Goal: Task Accomplishment & Management: Use online tool/utility

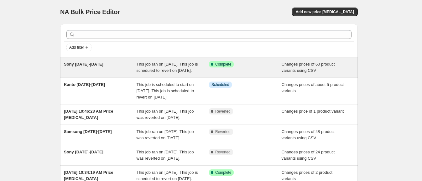
click at [105, 73] on div "Sony [DATE]-[DATE]" at bounding box center [100, 67] width 73 height 13
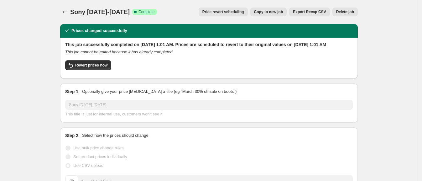
click at [348, 10] on span "Delete job" at bounding box center [345, 11] width 18 height 5
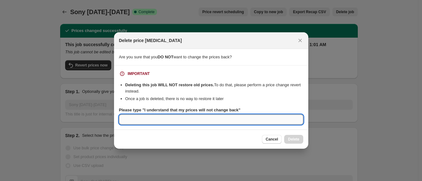
click at [223, 119] on input "Please type "I understand that my prices will not change back"" at bounding box center [211, 119] width 184 height 10
type input "A"
type input "I understand that my prices"
click at [271, 139] on span "Cancel" at bounding box center [272, 139] width 12 height 5
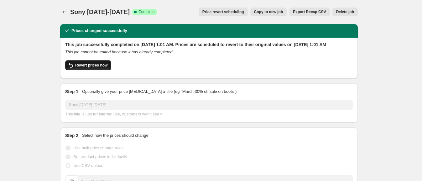
click at [93, 67] on button "Revert prices now" at bounding box center [88, 65] width 46 height 10
checkbox input "false"
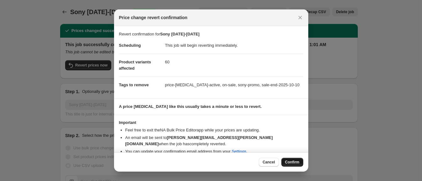
click at [289, 163] on span "Confirm" at bounding box center [292, 162] width 14 height 5
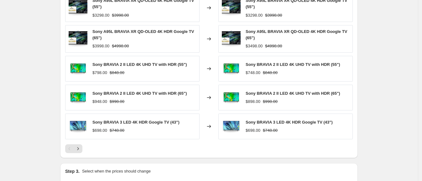
scroll to position [297, 0]
click at [79, 146] on icon "Next" at bounding box center [78, 148] width 6 height 6
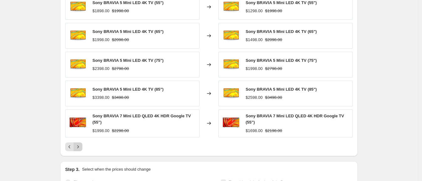
click at [79, 146] on icon "Next" at bounding box center [78, 147] width 6 height 6
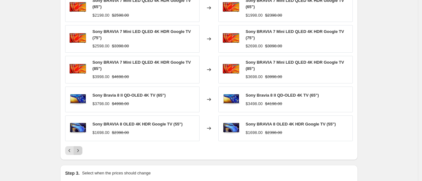
click at [79, 147] on icon "Next" at bounding box center [78, 150] width 6 height 6
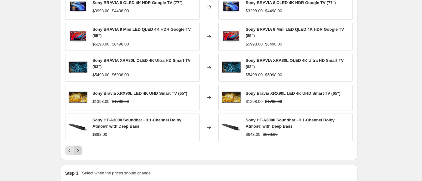
click at [79, 147] on icon "Next" at bounding box center [78, 150] width 6 height 6
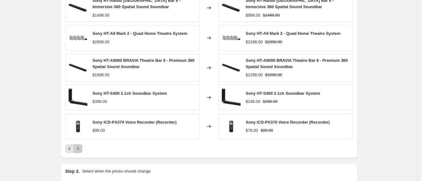
click at [79, 147] on icon "Next" at bounding box center [78, 148] width 2 height 3
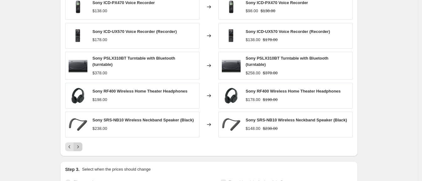
click at [79, 146] on icon "Next" at bounding box center [78, 147] width 6 height 6
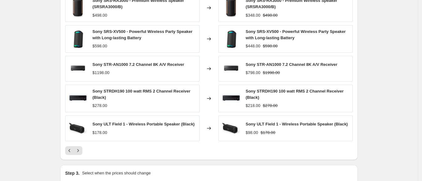
drag, startPoint x: 79, startPoint y: 146, endPoint x: 91, endPoint y: 155, distance: 14.4
click at [91, 155] on div "PRICE CHANGE RECAP 60 product variants were affected by this price change: Sony…" at bounding box center [209, 66] width 298 height 188
click at [81, 151] on icon "Next" at bounding box center [78, 150] width 6 height 6
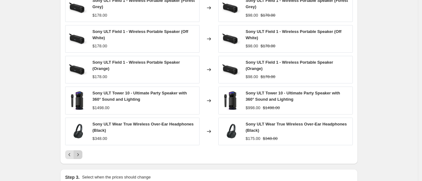
click at [81, 151] on icon "Next" at bounding box center [78, 154] width 6 height 6
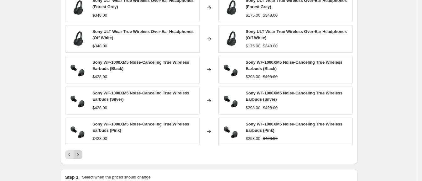
click at [81, 151] on icon "Next" at bounding box center [78, 154] width 6 height 6
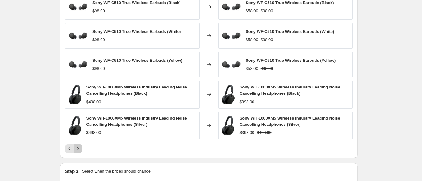
click at [82, 151] on button "Next" at bounding box center [78, 148] width 9 height 9
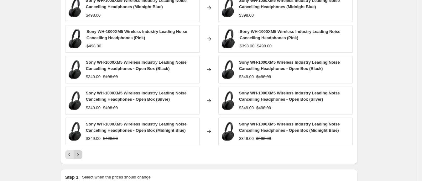
click at [81, 151] on icon "Next" at bounding box center [78, 154] width 6 height 6
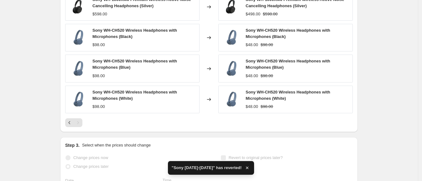
checkbox input "true"
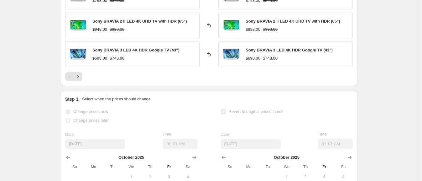
scroll to position [361, 0]
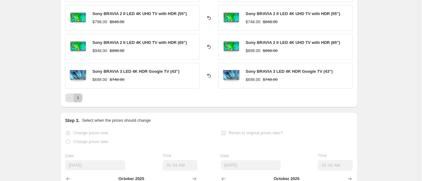
click at [82, 94] on button "Next" at bounding box center [78, 97] width 9 height 9
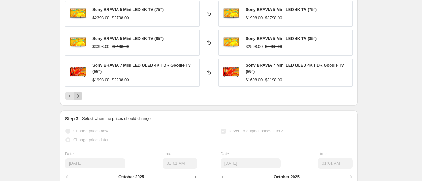
click at [82, 94] on button "Next" at bounding box center [78, 96] width 9 height 9
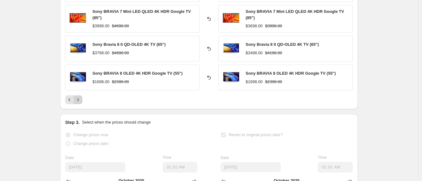
click at [83, 94] on div "Sony BRAVIA 7 Mini LED QLED 4K HDR Google TV (65") $2198.00 $2598.00 Reverted b…" at bounding box center [209, 23] width 288 height 161
click at [81, 99] on icon "Next" at bounding box center [78, 100] width 6 height 6
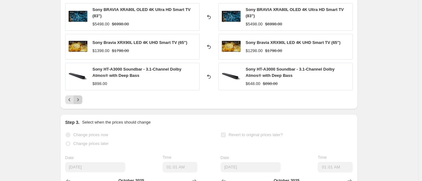
click at [81, 99] on icon "Next" at bounding box center [78, 100] width 6 height 6
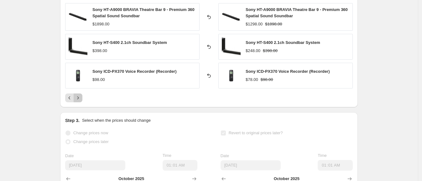
click at [80, 98] on icon "Next" at bounding box center [78, 98] width 6 height 6
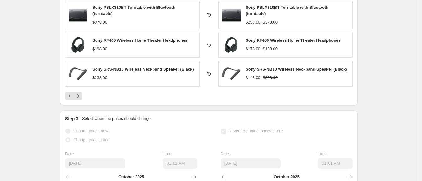
click at [80, 98] on div "PRICE CHANGE RECAP 60 product variants were affected by this price change: Sony…" at bounding box center [209, 14] width 298 height 184
click at [79, 94] on icon "Next" at bounding box center [78, 96] width 6 height 6
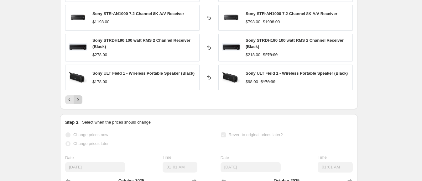
click at [79, 94] on div "Sony SRS-RA3000 - Premium Wireless Speaker (SRSRA3000/B) $498.00 Reverted back …" at bounding box center [209, 23] width 288 height 161
click at [80, 95] on button "Next" at bounding box center [78, 99] width 9 height 9
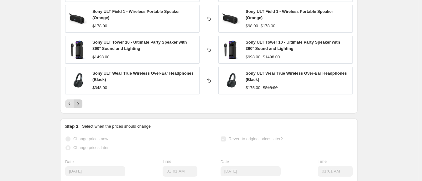
click at [80, 102] on icon "Next" at bounding box center [78, 104] width 6 height 6
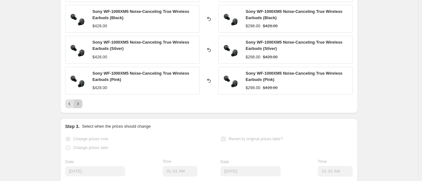
click at [80, 102] on icon "Next" at bounding box center [78, 104] width 6 height 6
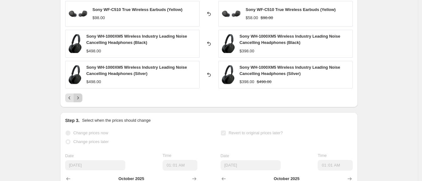
click at [80, 102] on div "PRICE CHANGE RECAP 60 product variants were affected by this price change: Sony…" at bounding box center [209, 15] width 298 height 186
click at [80, 97] on icon "Next" at bounding box center [78, 98] width 6 height 6
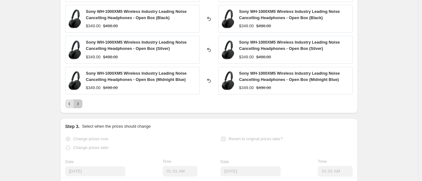
click at [79, 103] on icon "Next" at bounding box center [78, 104] width 6 height 6
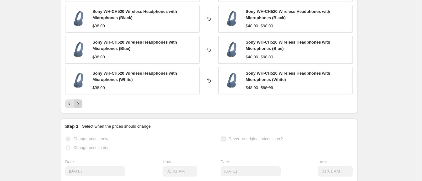
click at [79, 103] on div "Pagination" at bounding box center [78, 103] width 9 height 9
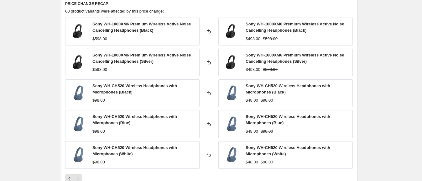
scroll to position [281, 0]
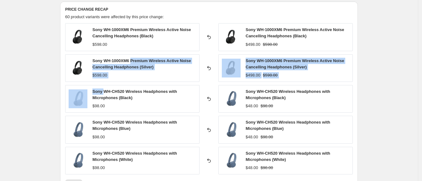
drag, startPoint x: 107, startPoint y: 89, endPoint x: 137, endPoint y: 60, distance: 41.7
click at [137, 60] on div "Sony WH-1000XM6 Premium Wireless Active Noise Cancelling Headphones (Black) $59…" at bounding box center [209, 98] width 288 height 151
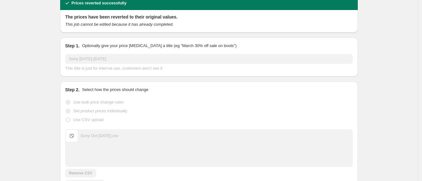
scroll to position [0, 0]
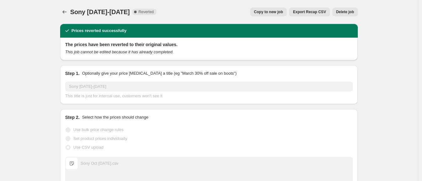
click at [272, 10] on span "Copy to new job" at bounding box center [268, 11] width 29 height 5
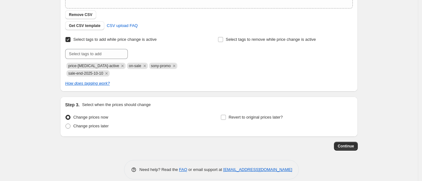
scroll to position [152, 0]
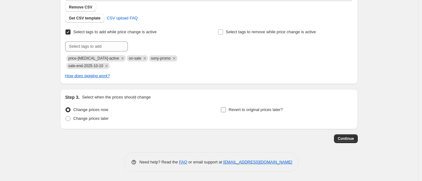
click at [223, 108] on input "Revert to original prices later?" at bounding box center [223, 109] width 5 height 5
checkbox input "true"
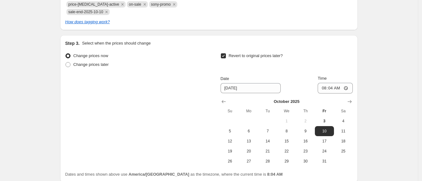
scroll to position [207, 0]
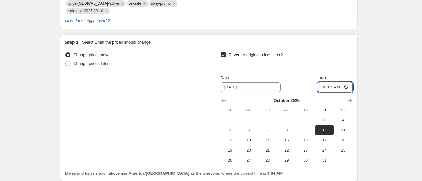
click at [324, 88] on input "08:04" at bounding box center [335, 87] width 35 height 11
type input "00:04"
type input "01:01"
click at [269, 104] on caption "[DATE]" at bounding box center [287, 101] width 132 height 8
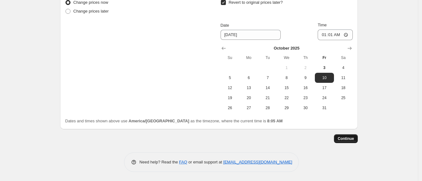
click at [346, 142] on button "Continue" at bounding box center [346, 138] width 24 height 9
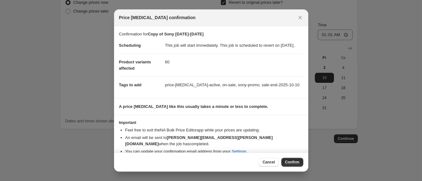
click at [293, 156] on div "Cancel Confirm" at bounding box center [211, 161] width 194 height 19
click at [293, 162] on span "Confirm" at bounding box center [292, 162] width 14 height 5
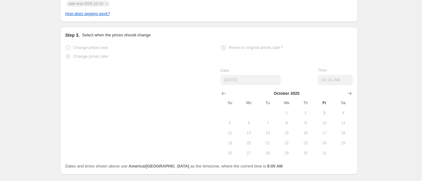
scroll to position [275, 0]
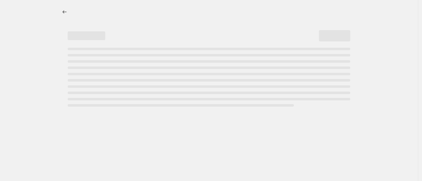
scroll to position [0, 0]
